Goal: Task Accomplishment & Management: Manage account settings

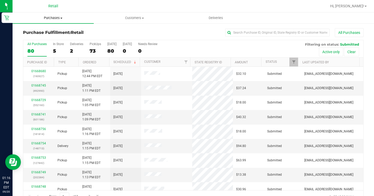
click at [52, 16] on span "Purchases" at bounding box center [53, 18] width 81 height 5
click at [51, 31] on span "Summary of purchases" at bounding box center [40, 31] width 54 height 4
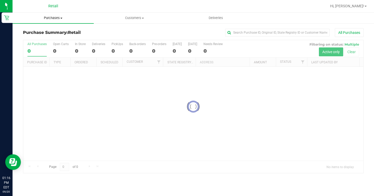
click at [58, 18] on span "Purchases" at bounding box center [53, 18] width 81 height 5
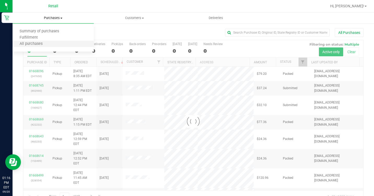
click at [52, 44] on li "All purchases" at bounding box center [53, 44] width 81 height 6
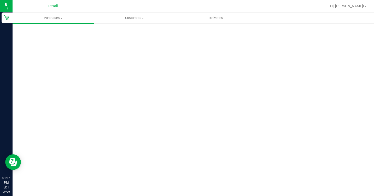
click at [251, 34] on div "Purchases Summary of purchases Fulfillment All purchases Customers All customer…" at bounding box center [193, 105] width 361 height 184
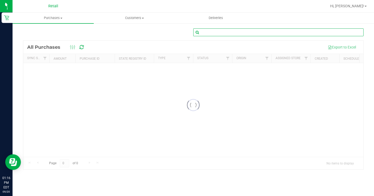
click at [249, 32] on input "text" at bounding box center [278, 32] width 170 height 8
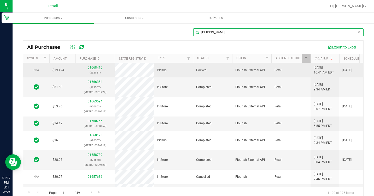
type input "[PERSON_NAME]"
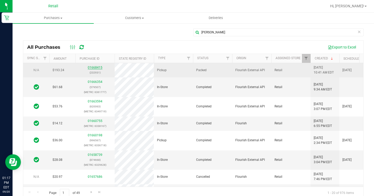
click at [96, 67] on link "01668415" at bounding box center [95, 68] width 15 height 4
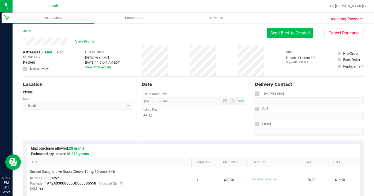
click at [295, 32] on button "Send Back to Created" at bounding box center [290, 33] width 46 height 10
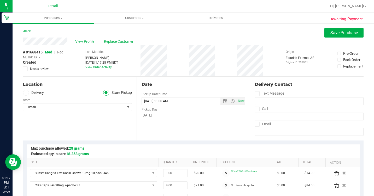
click at [109, 39] on span "Replace Customer" at bounding box center [119, 41] width 31 height 5
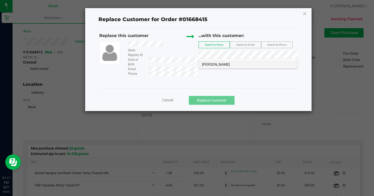
click at [236, 62] on li "[PERSON_NAME]" at bounding box center [248, 63] width 98 height 7
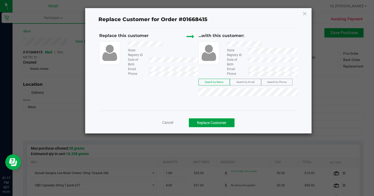
click at [225, 124] on button "Replace Customer" at bounding box center [212, 123] width 46 height 9
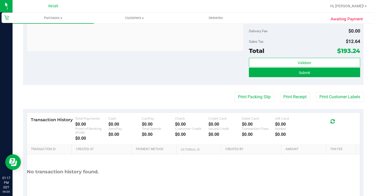
scroll to position [327, 0]
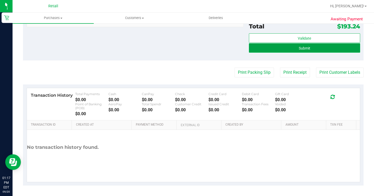
click at [276, 50] on button "Submit" at bounding box center [304, 47] width 111 height 9
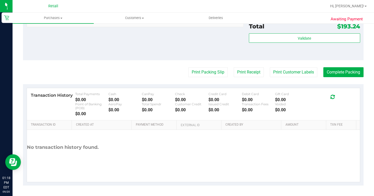
scroll to position [389, 0]
click at [328, 74] on button "Complete Packing" at bounding box center [343, 72] width 40 height 10
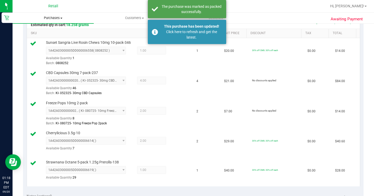
scroll to position [101, 0]
